Goal: Information Seeking & Learning: Compare options

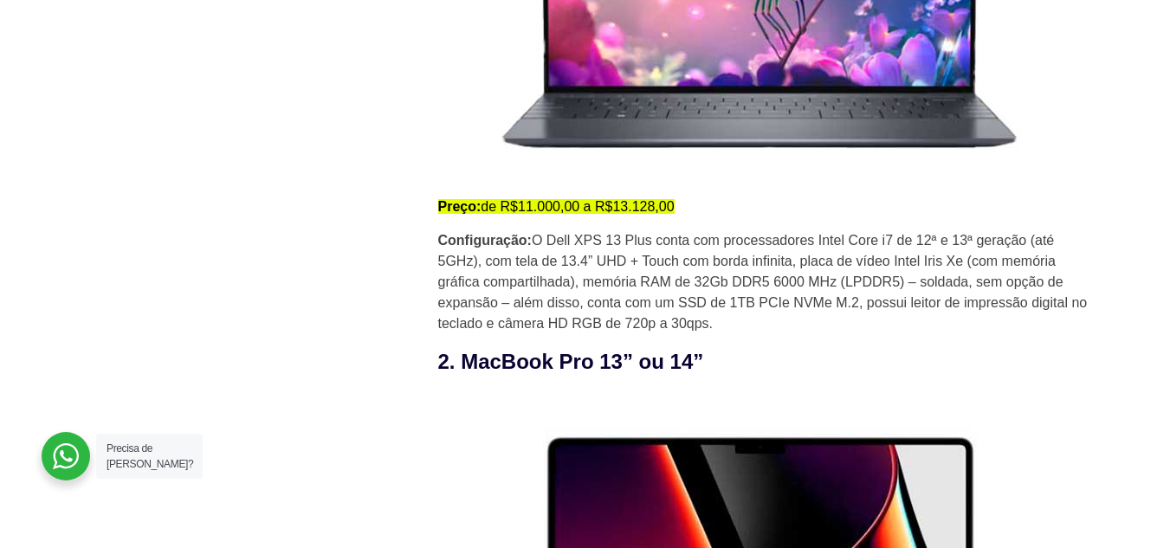
scroll to position [2252, 0]
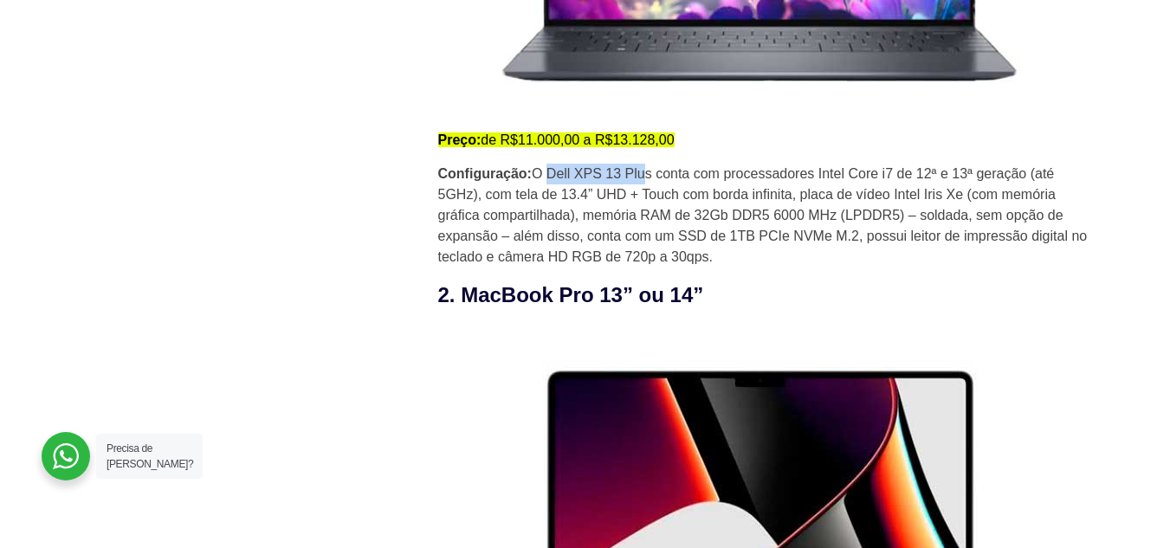
drag, startPoint x: 552, startPoint y: 178, endPoint x: 651, endPoint y: 179, distance: 99.6
click at [651, 179] on p "Configuração: O Dell XPS 13 Plus conta com processadores Intel Core i7 de 12ª e…" at bounding box center [767, 216] width 658 height 104
click at [652, 179] on p "Configuração: O Dell XPS 13 Plus conta com processadores Intel Core i7 de 12ª e…" at bounding box center [767, 216] width 658 height 104
click at [656, 179] on p "Configuração: O Dell XPS 13 Plus conta com processadores Intel Core i7 de 12ª e…" at bounding box center [767, 216] width 658 height 104
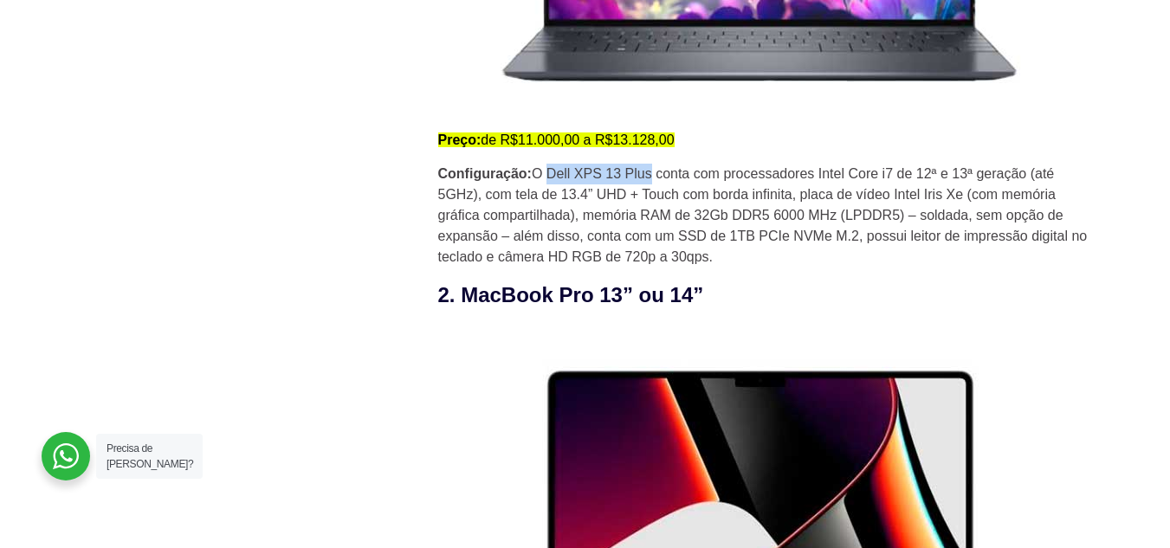
drag, startPoint x: 553, startPoint y: 178, endPoint x: 657, endPoint y: 184, distance: 104.2
click at [657, 184] on p "Configuração: O Dell XPS 13 Plus conta com processadores Intel Core i7 de 12ª e…" at bounding box center [767, 216] width 658 height 104
copy p "Dell XPS 13 Plus"
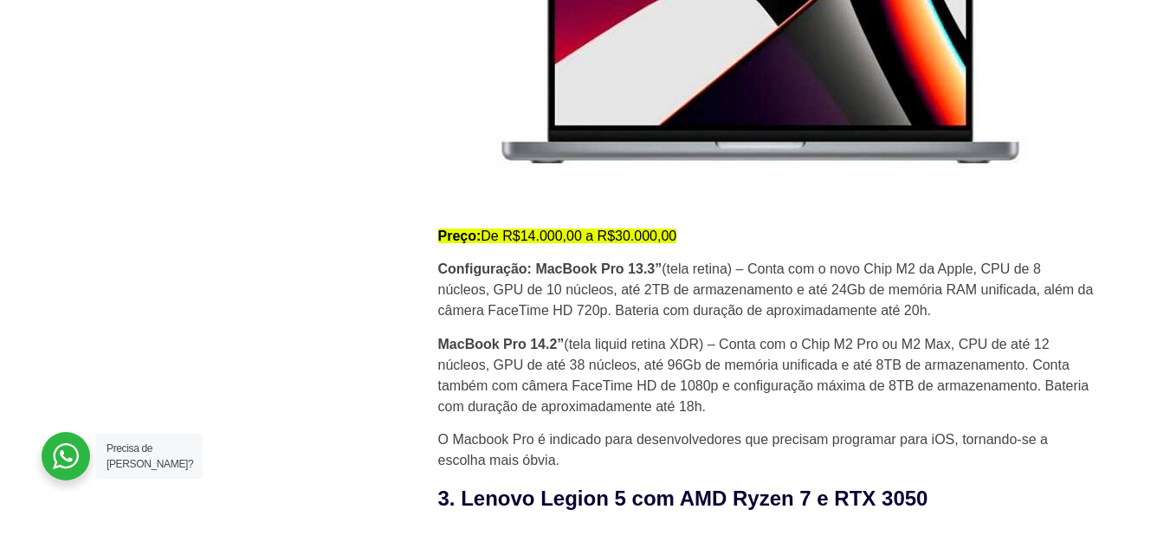
scroll to position [2599, 0]
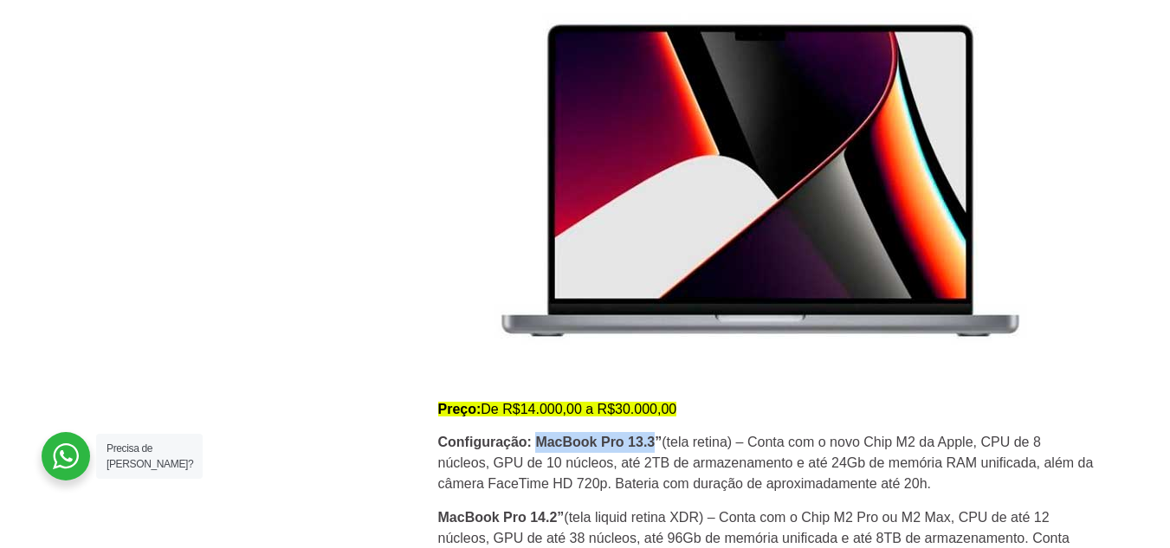
drag, startPoint x: 539, startPoint y: 448, endPoint x: 651, endPoint y: 447, distance: 112.6
click at [651, 447] on strong "Configuração: MacBook Pro 13.3”" at bounding box center [550, 442] width 224 height 15
drag, startPoint x: 538, startPoint y: 445, endPoint x: 656, endPoint y: 446, distance: 117.8
click at [656, 446] on strong "Configuração: MacBook Pro 13.3”" at bounding box center [550, 442] width 224 height 15
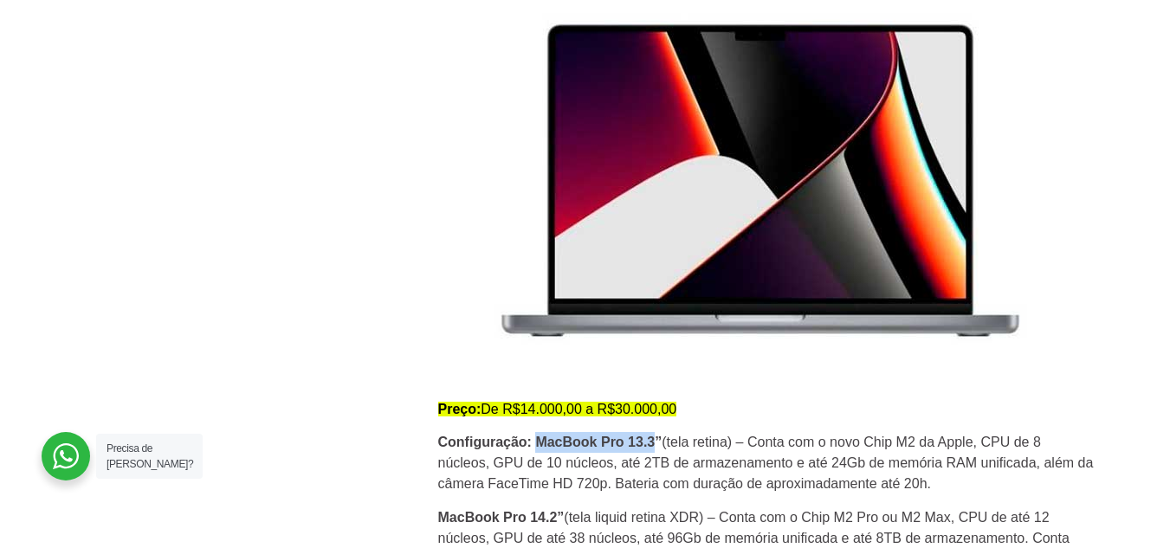
copy strong "MacBook Pro 13.3"
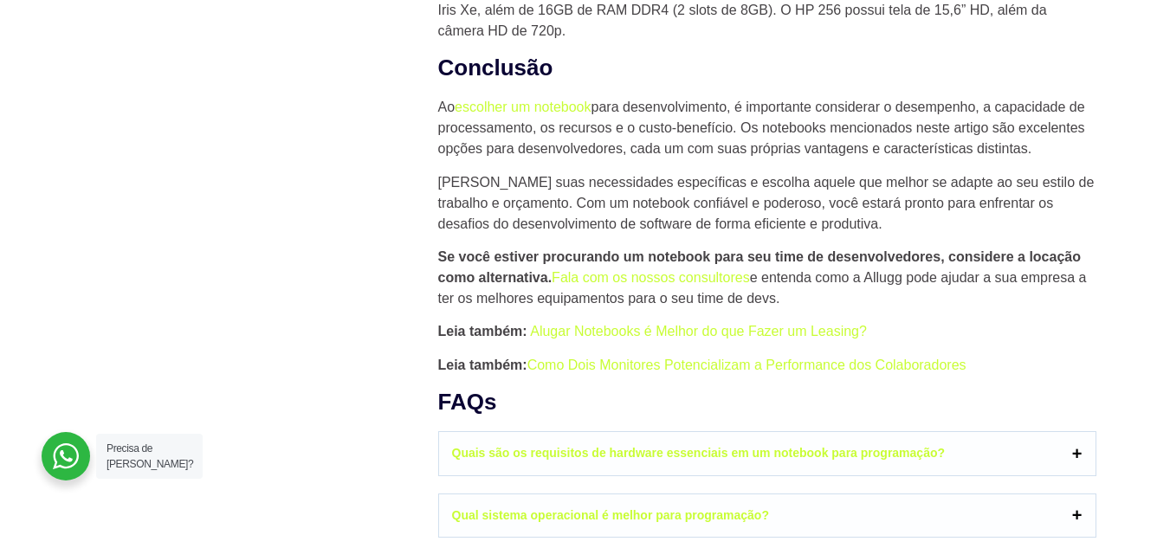
scroll to position [8142, 0]
